Goal: Task Accomplishment & Management: Use online tool/utility

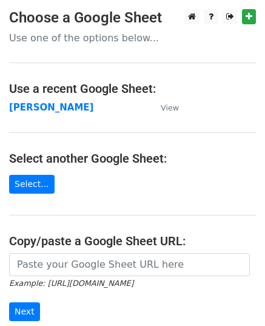
click at [53, 109] on strong "[PERSON_NAME]" at bounding box center [51, 107] width 84 height 11
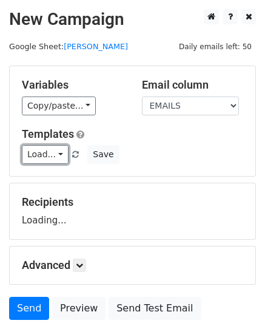
click at [42, 147] on link "Load..." at bounding box center [45, 154] width 47 height 19
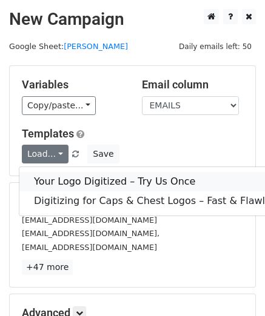
click at [81, 174] on link "Your Logo Digitized – Try Us Once" at bounding box center [185, 181] width 332 height 19
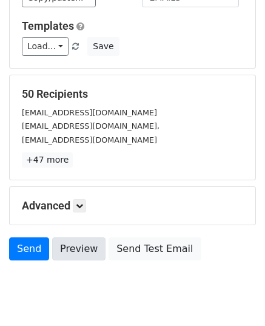
scroll to position [143, 0]
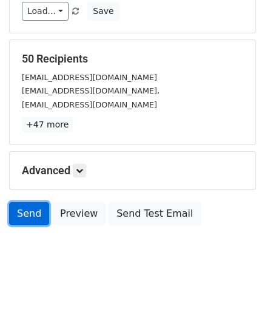
click at [40, 212] on link "Send" at bounding box center [29, 213] width 40 height 23
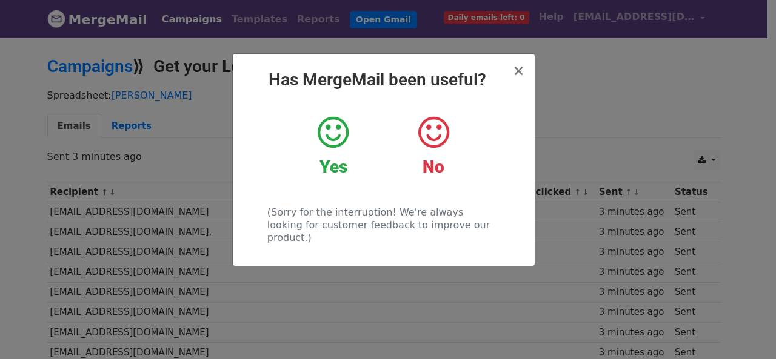
click at [375, 279] on div "× Has MergeMail been useful? Yes No (Sorry for the interruption! We're always l…" at bounding box center [388, 197] width 776 height 323
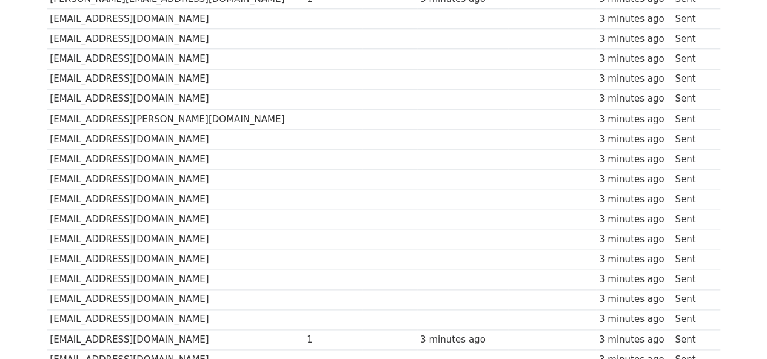
scroll to position [788, 0]
